Goal: Communication & Community: Answer question/provide support

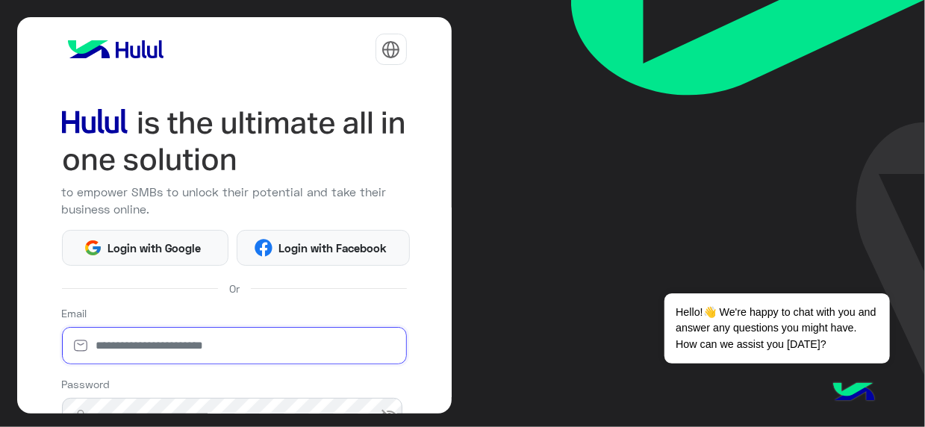
click at [185, 345] on input "email" at bounding box center [234, 345] width 345 height 37
type input "**********"
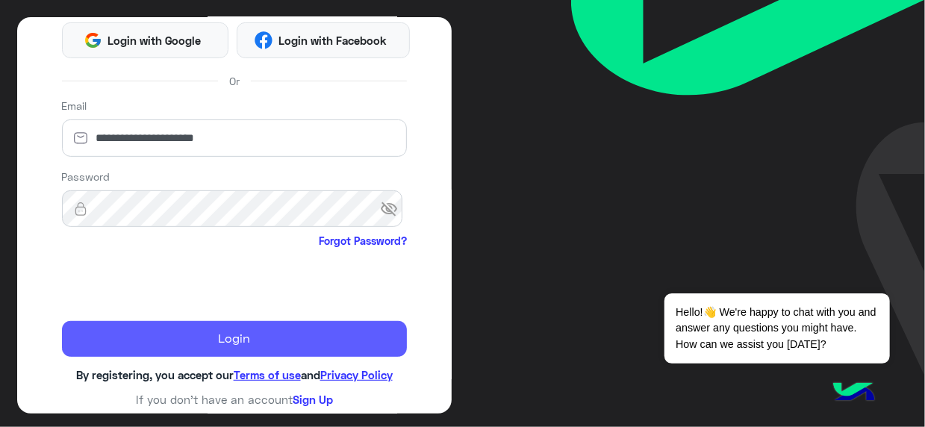
click at [272, 332] on button "Login" at bounding box center [234, 339] width 345 height 36
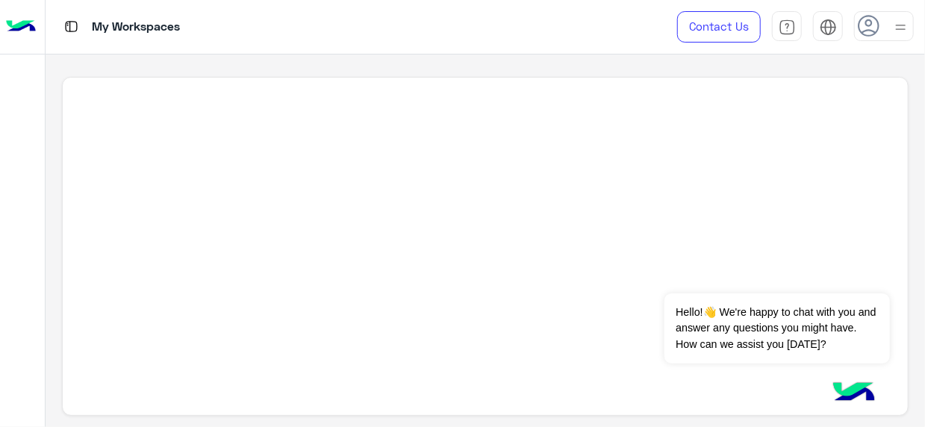
click at [335, 186] on div at bounding box center [485, 247] width 846 height 340
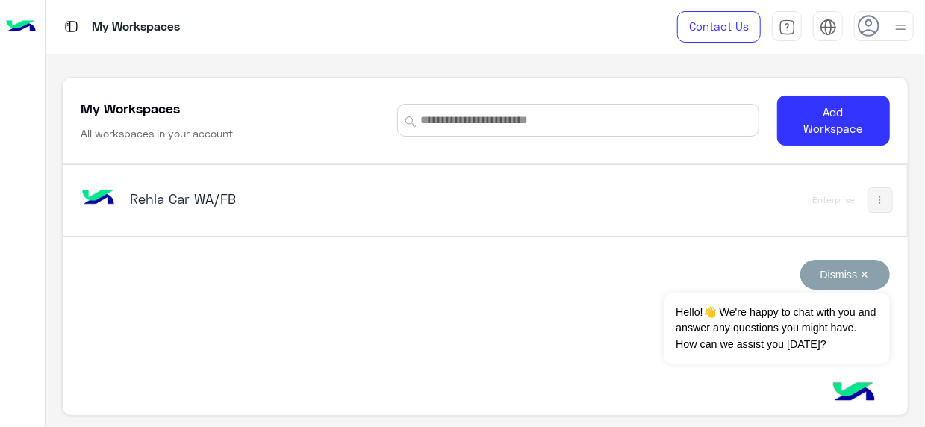
click at [863, 274] on button "Dismiss ✕" at bounding box center [845, 275] width 90 height 30
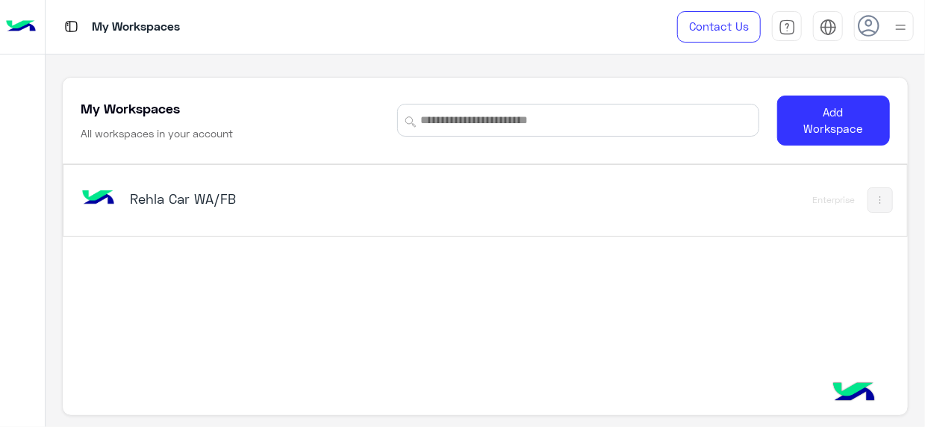
click at [135, 199] on h5 "Rehla Car WA/FB" at bounding box center [276, 199] width 293 height 18
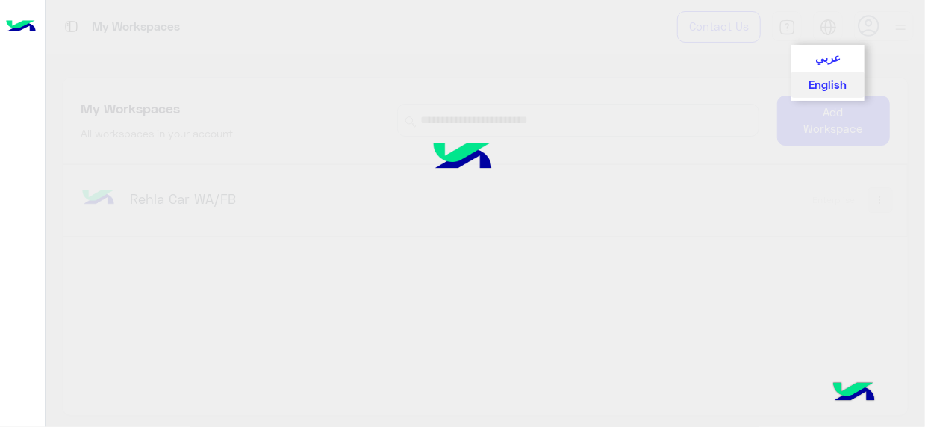
click at [829, 25] on div "My Workspaces Contact Us Help Center عربي English My Workspaces All workspaces …" at bounding box center [485, 213] width 879 height 427
click at [829, 25] on div at bounding box center [462, 213] width 925 height 427
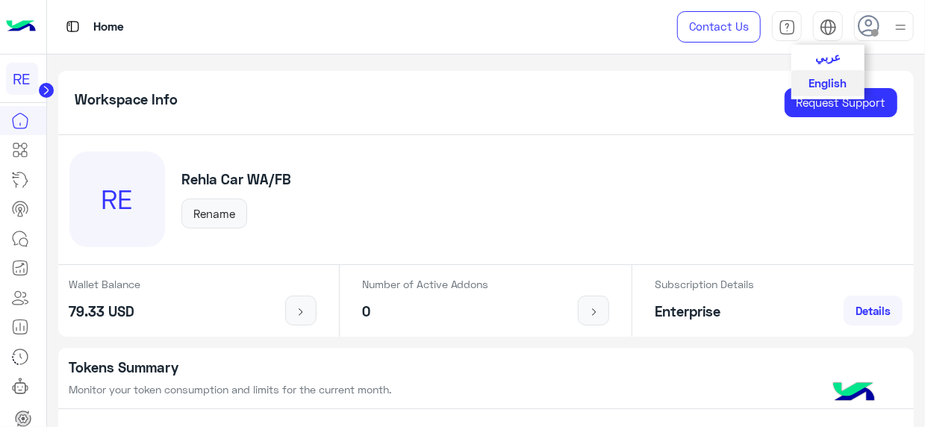
click at [832, 60] on span "عربي" at bounding box center [827, 56] width 25 height 13
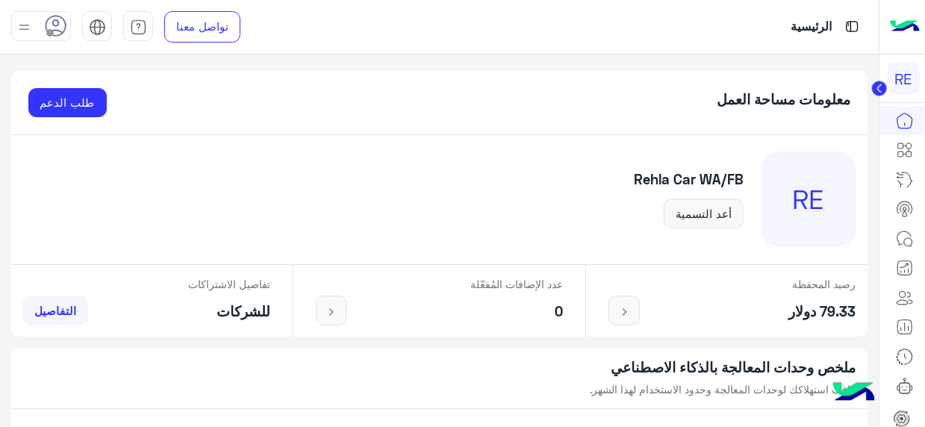
click at [629, 178] on div "Rehla Car WA/FB أعد التسمية" at bounding box center [688, 199] width 143 height 57
click at [913, 234] on icon at bounding box center [905, 239] width 18 height 18
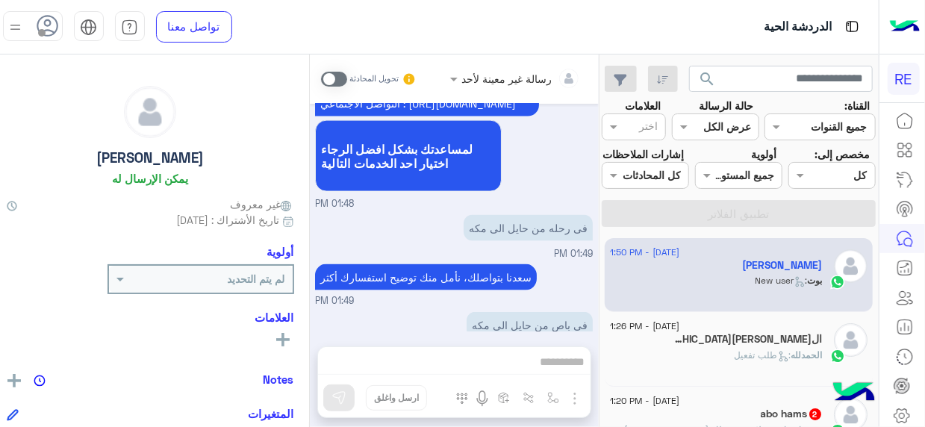
scroll to position [2258, 0]
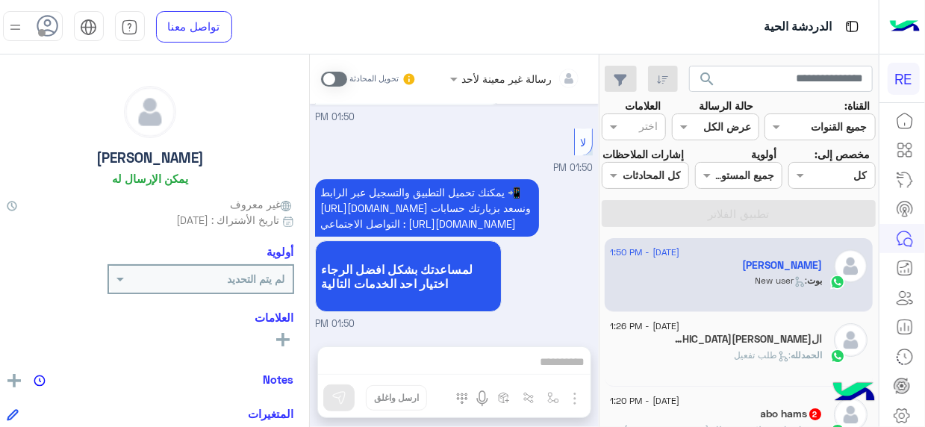
click at [814, 375] on div "ال[PERSON_NAME] : طلب تفعيل" at bounding box center [717, 362] width 212 height 26
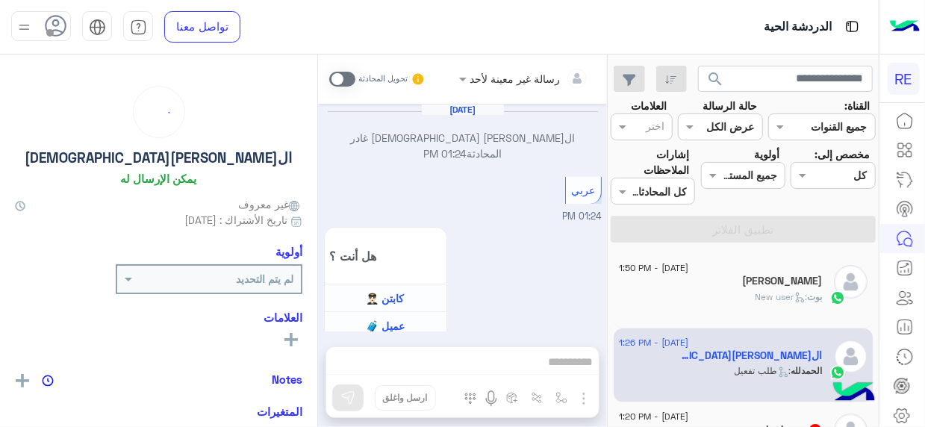
scroll to position [1082, 0]
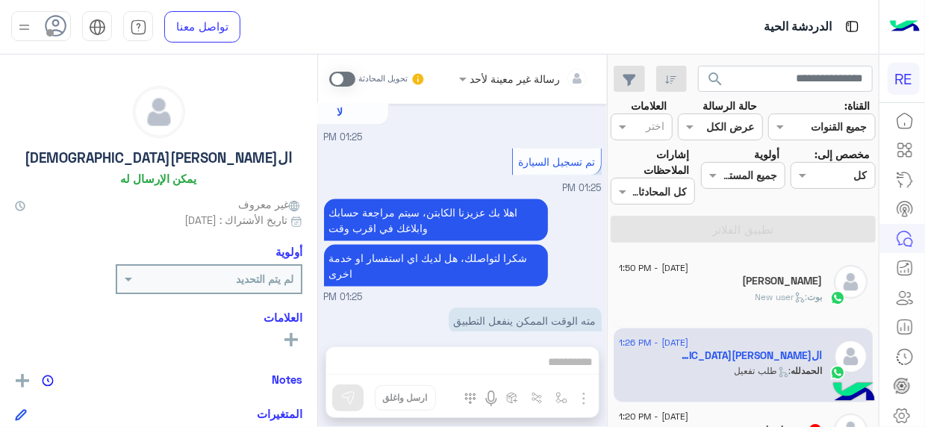
click at [614, 252] on div "[DATE] - 1:50 PM [PERSON_NAME] : New user [DATE] - 1:26 PM ال[PERSON_NAME] : طل…" at bounding box center [743, 341] width 271 height 184
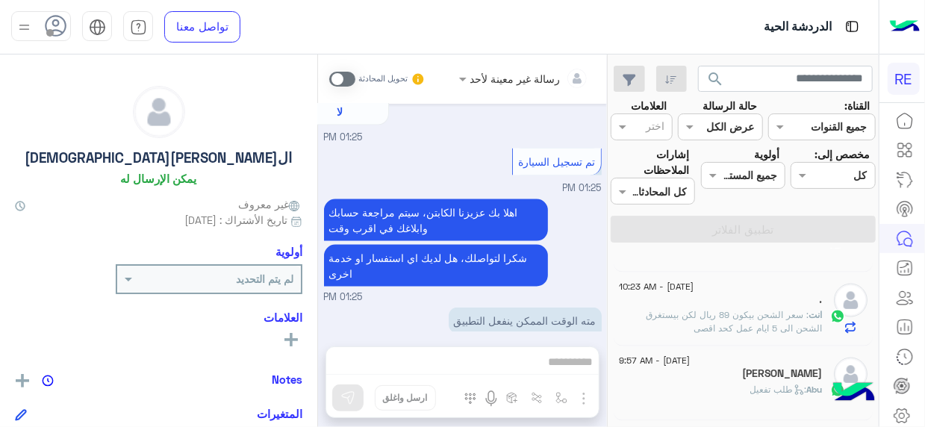
scroll to position [0, 0]
